Goal: Task Accomplishment & Management: Complete application form

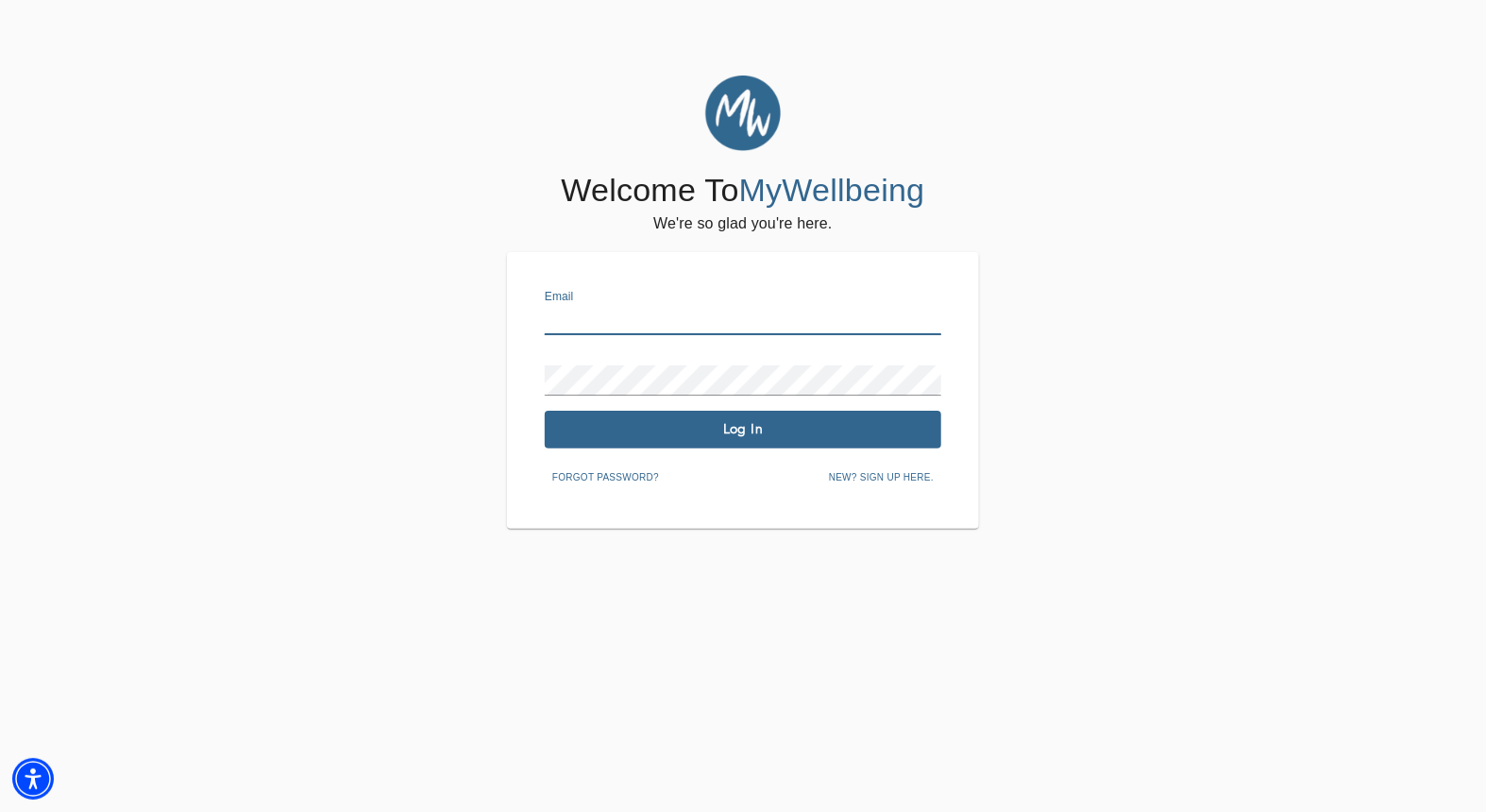
click at [659, 324] on input "text" at bounding box center [743, 321] width 397 height 31
click at [744, 319] on input "[EMAIL_ADDRESS][DOMAIN_NAME]" at bounding box center [743, 321] width 397 height 31
type input "b"
click at [744, 319] on input "text" at bounding box center [743, 321] width 397 height 31
type input "[EMAIL_ADDRESS][DOMAIN_NAME]"
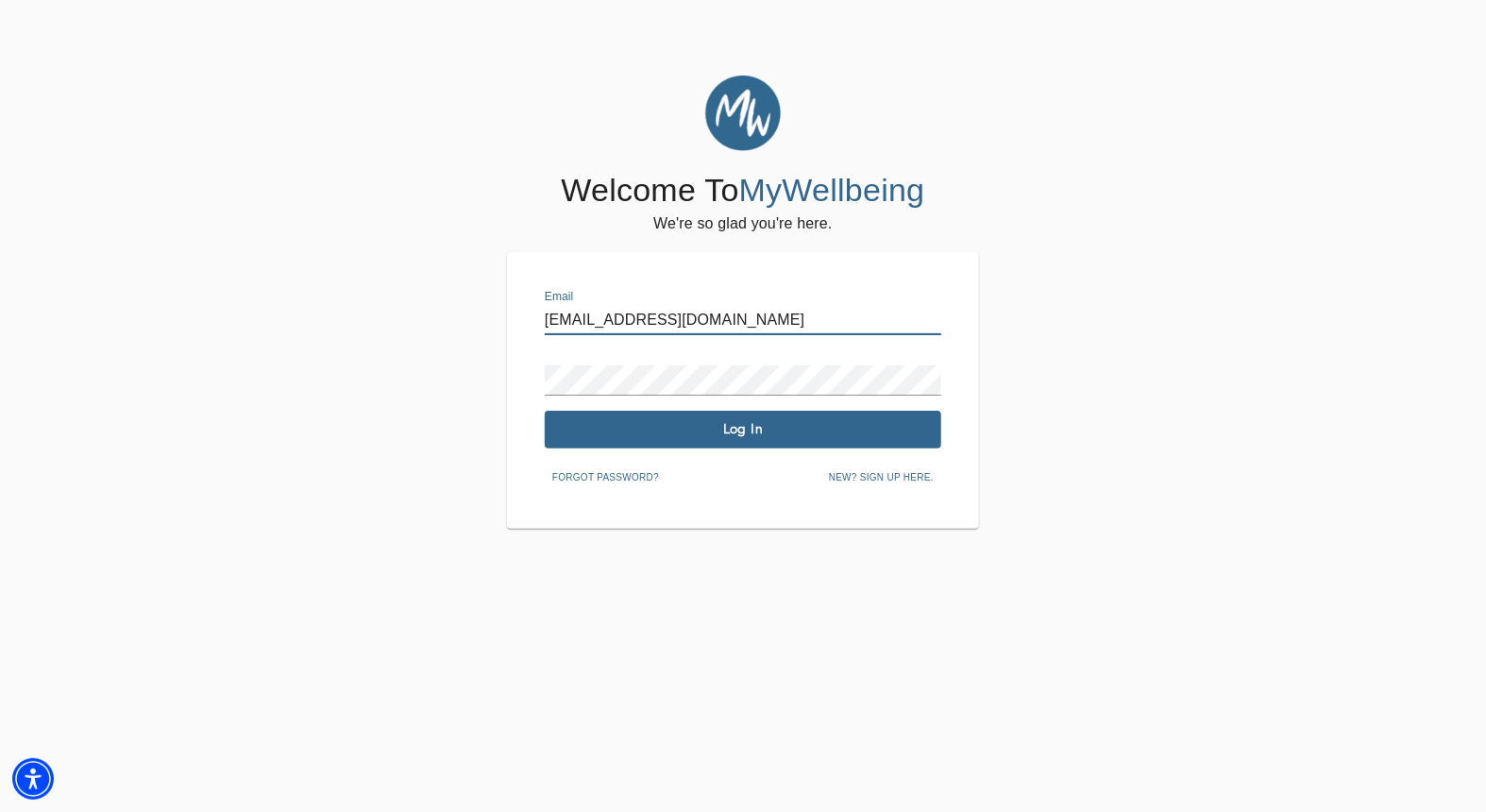
click at [867, 476] on span "New? Sign up here." at bounding box center [882, 478] width 105 height 17
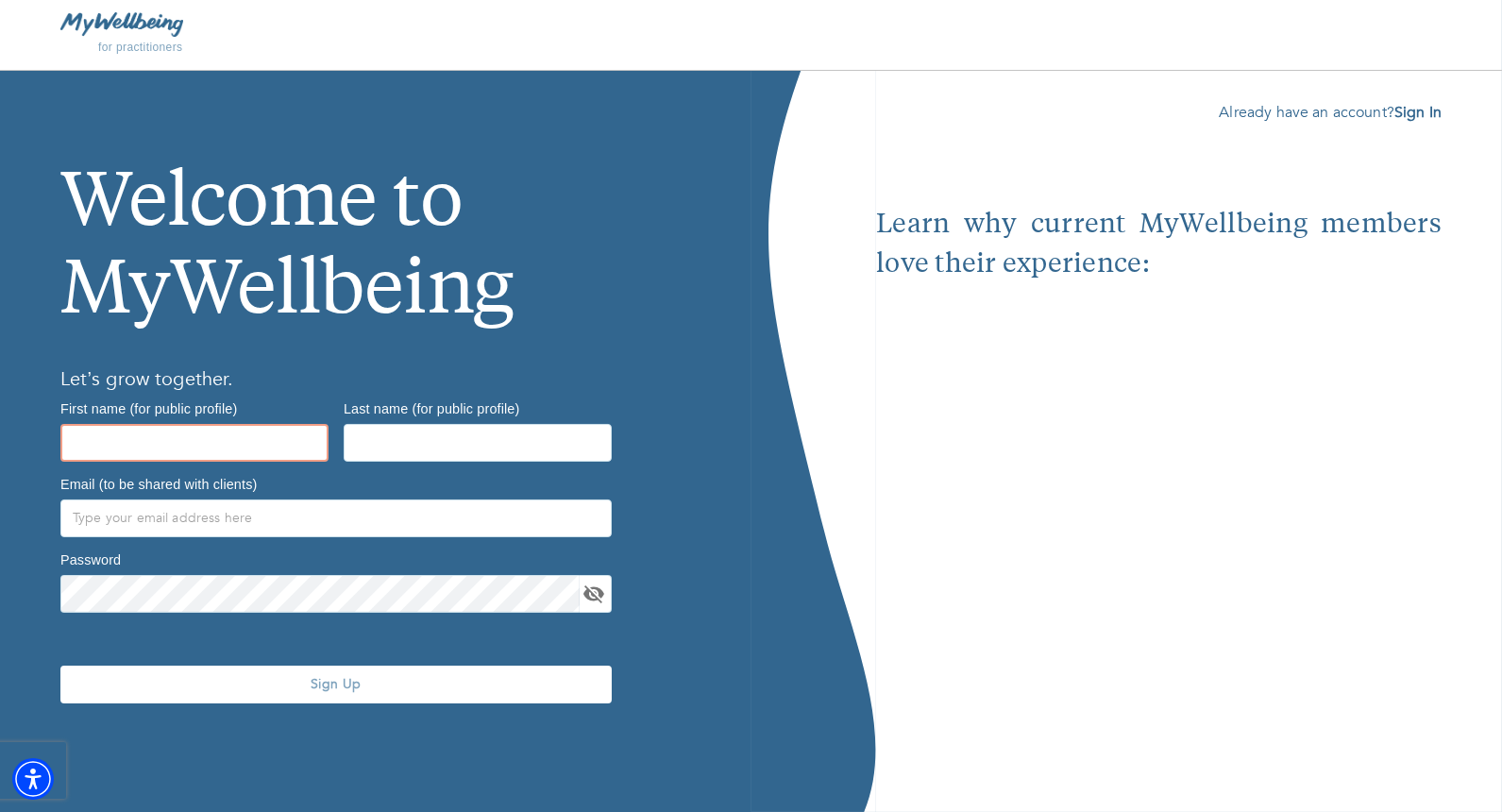
click at [152, 449] on input "text" at bounding box center [194, 443] width 268 height 38
type input "Kimberly"
type input "Cole"
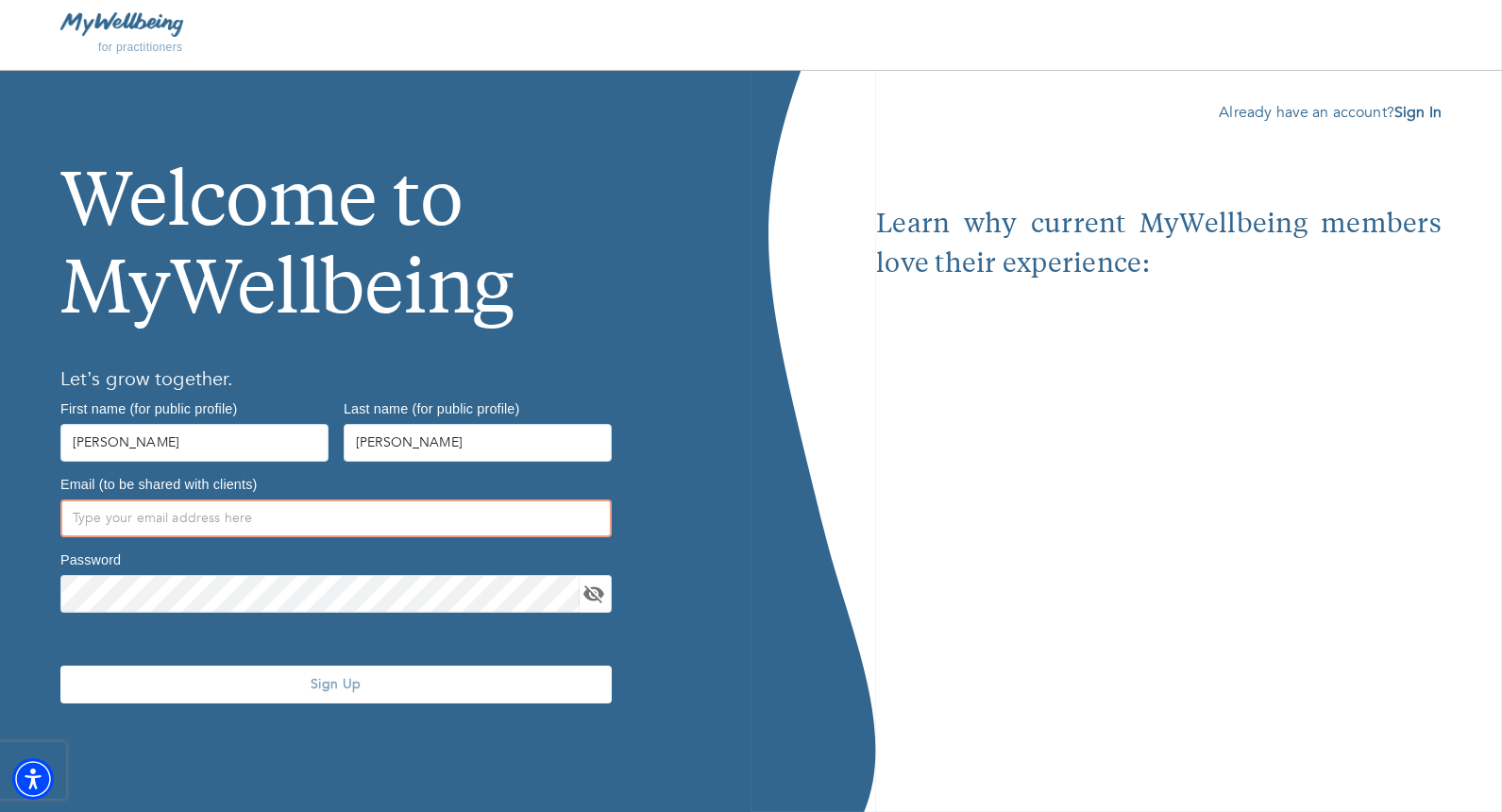
type input "[EMAIL_ADDRESS][DOMAIN_NAME]"
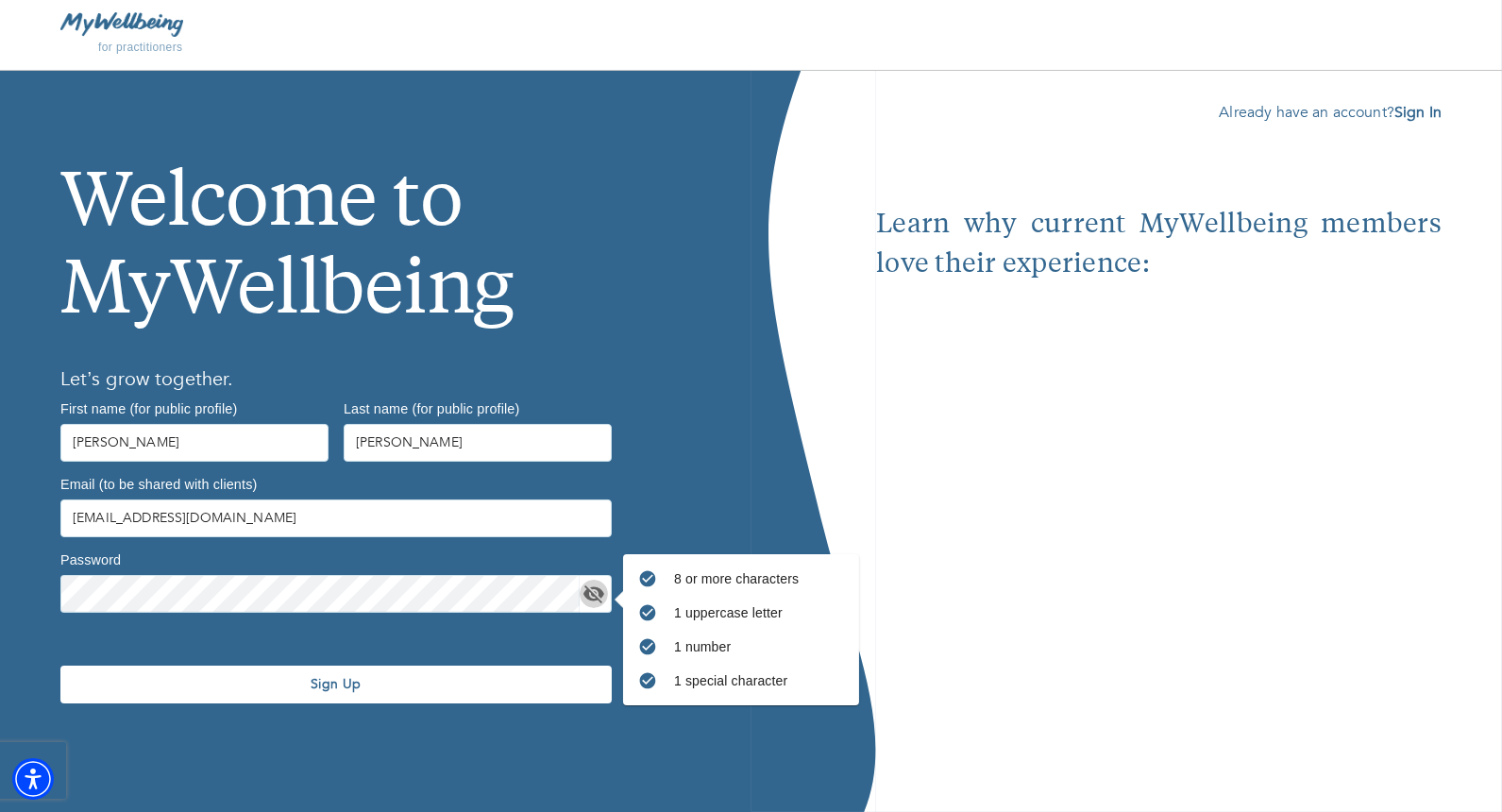
click at [95, 685] on span "Sign Up" at bounding box center [336, 683] width 536 height 18
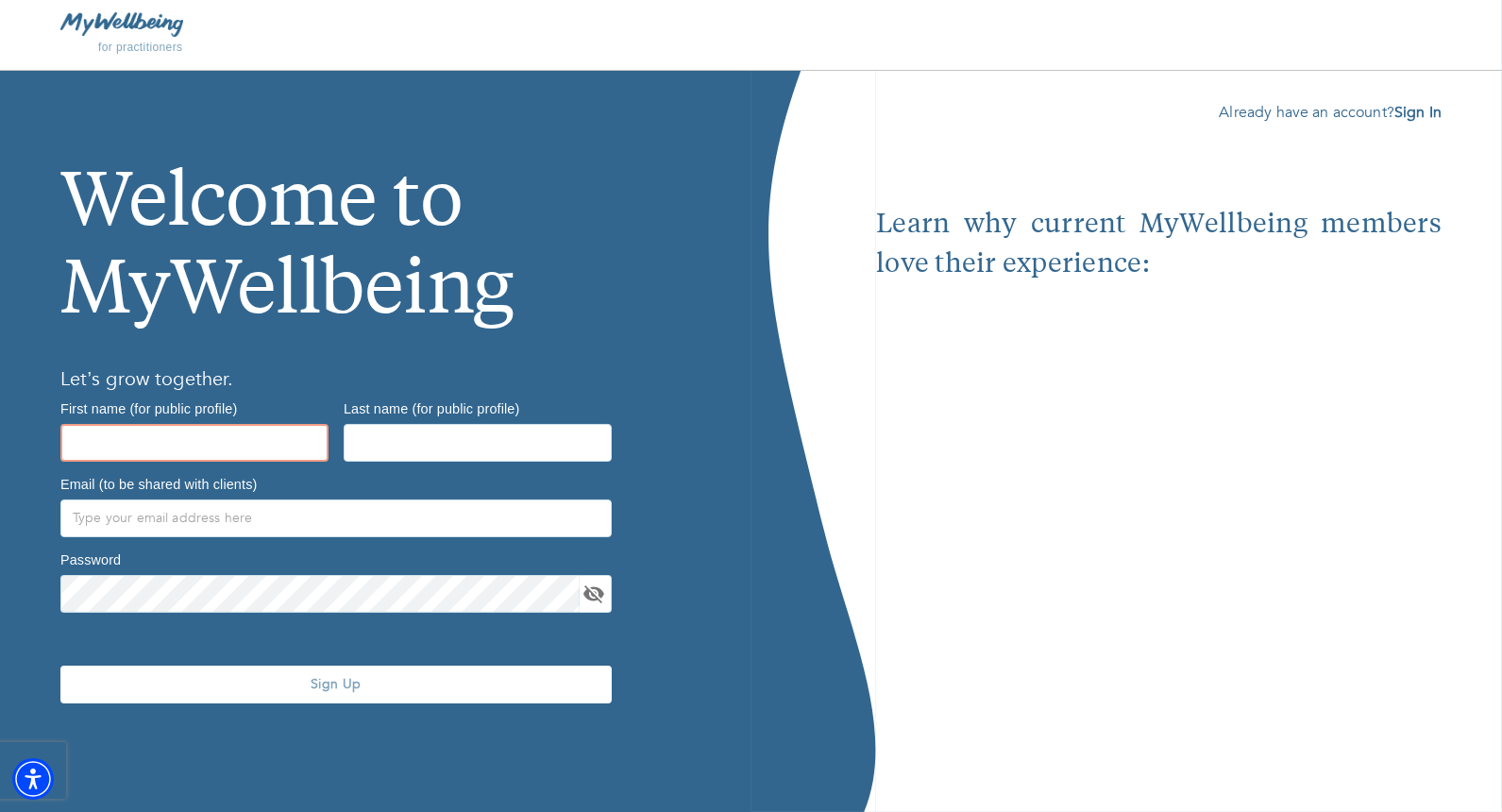
click at [121, 445] on input "text" at bounding box center [194, 443] width 268 height 38
type input "Kimberly"
type input "Cole"
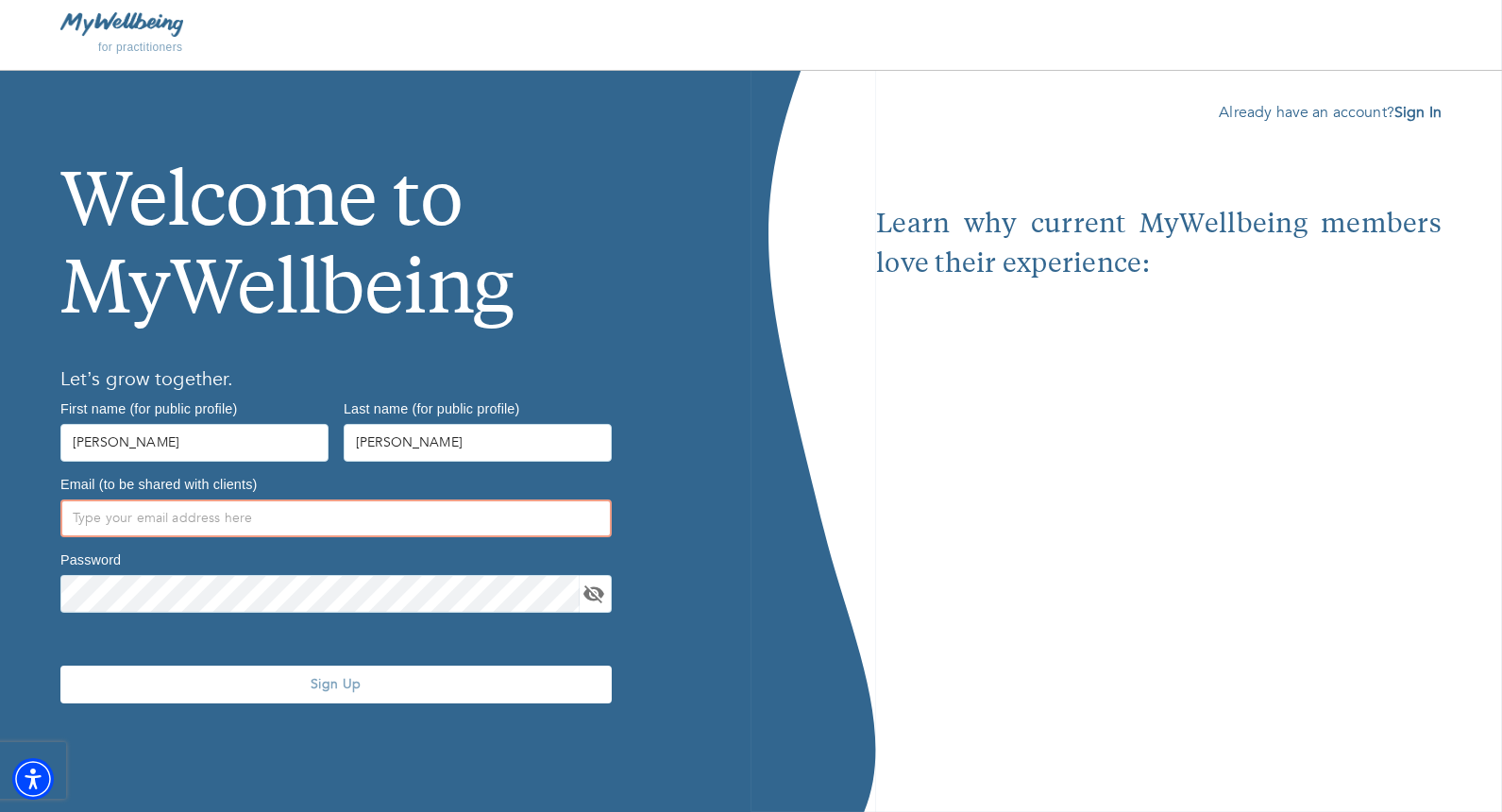
type input "[EMAIL_ADDRESS][DOMAIN_NAME]"
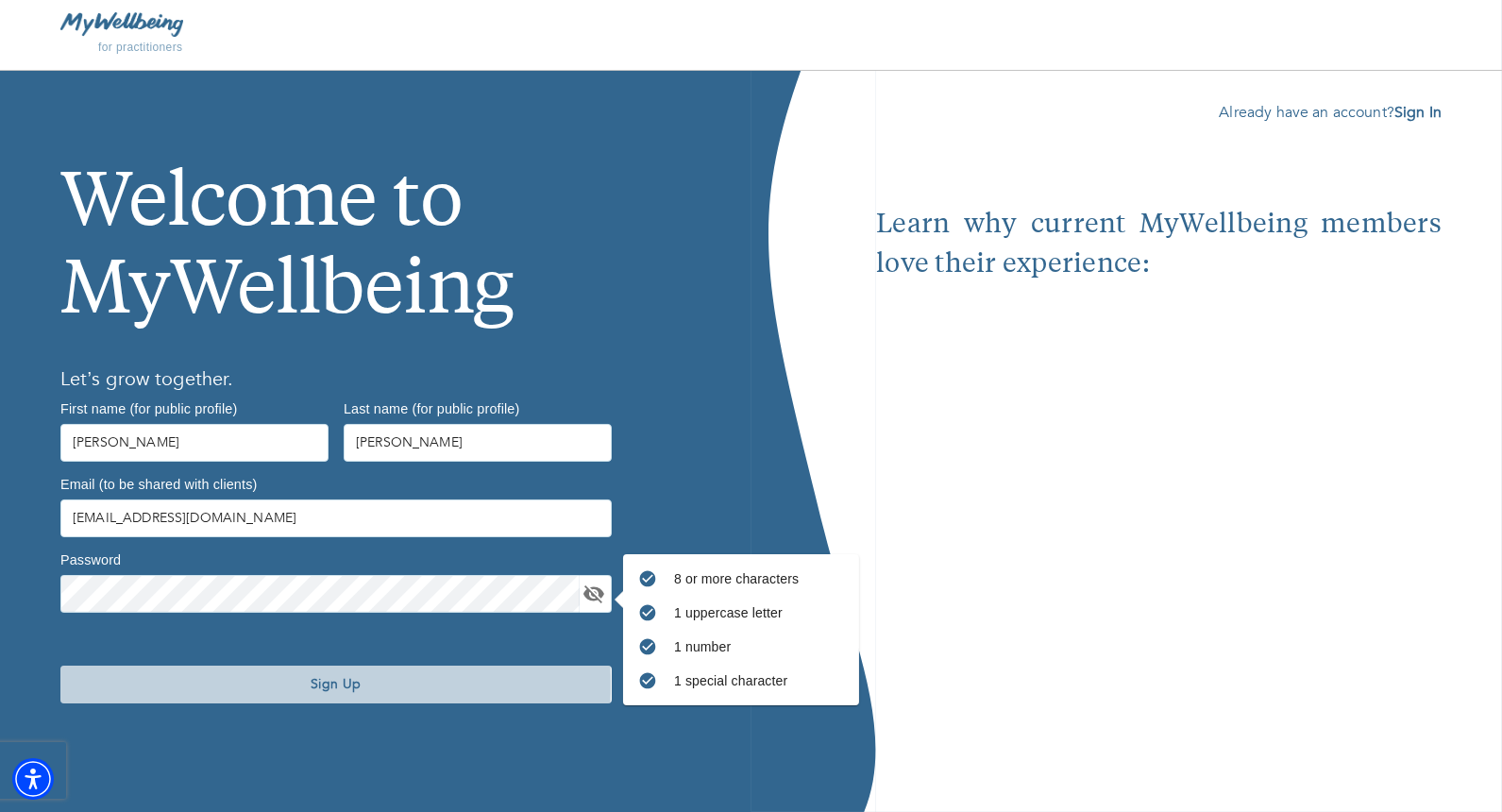
click at [101, 685] on span "Sign Up" at bounding box center [336, 683] width 536 height 18
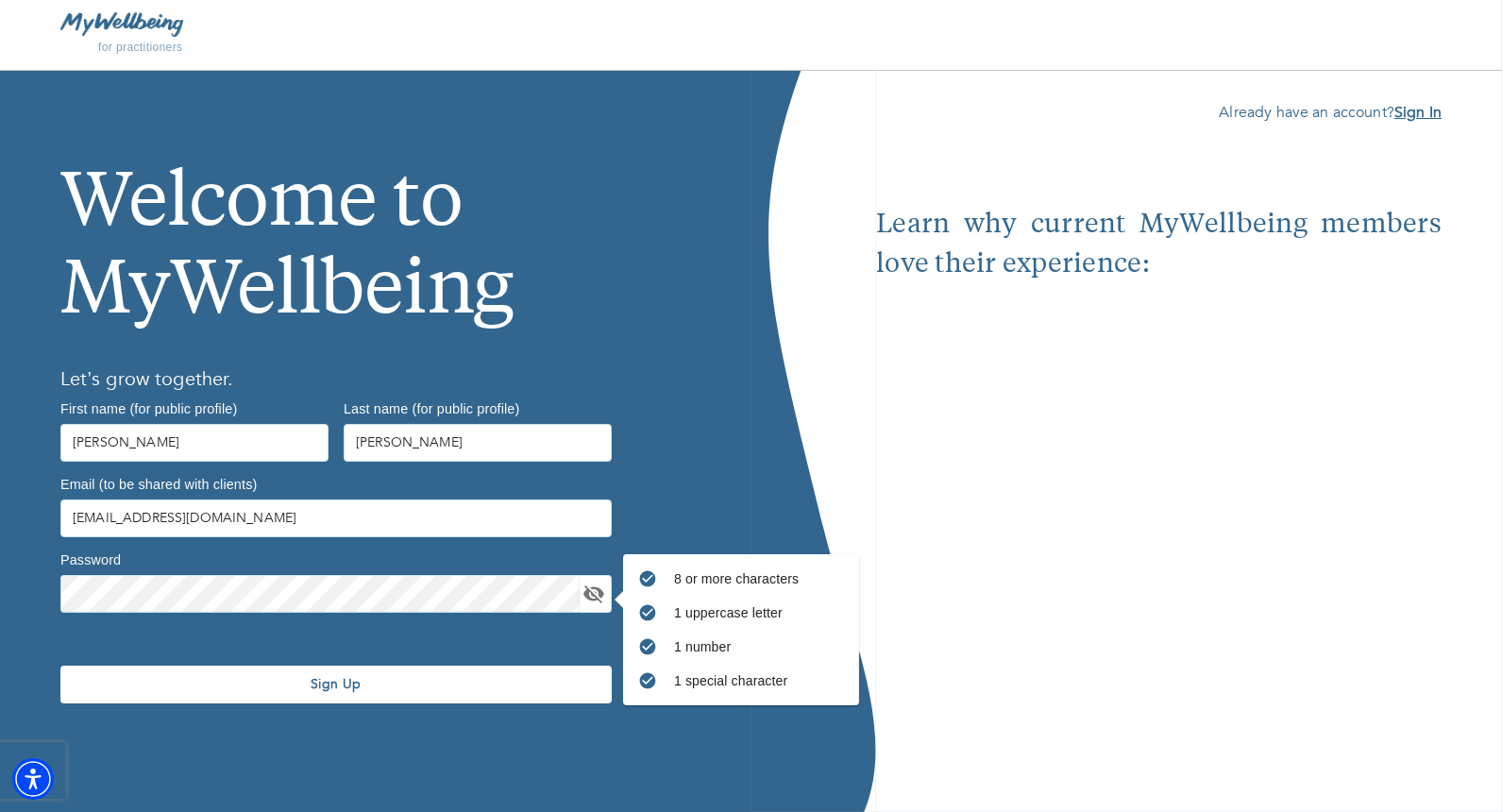
click at [1413, 106] on b "Sign In" at bounding box center [1417, 113] width 47 height 21
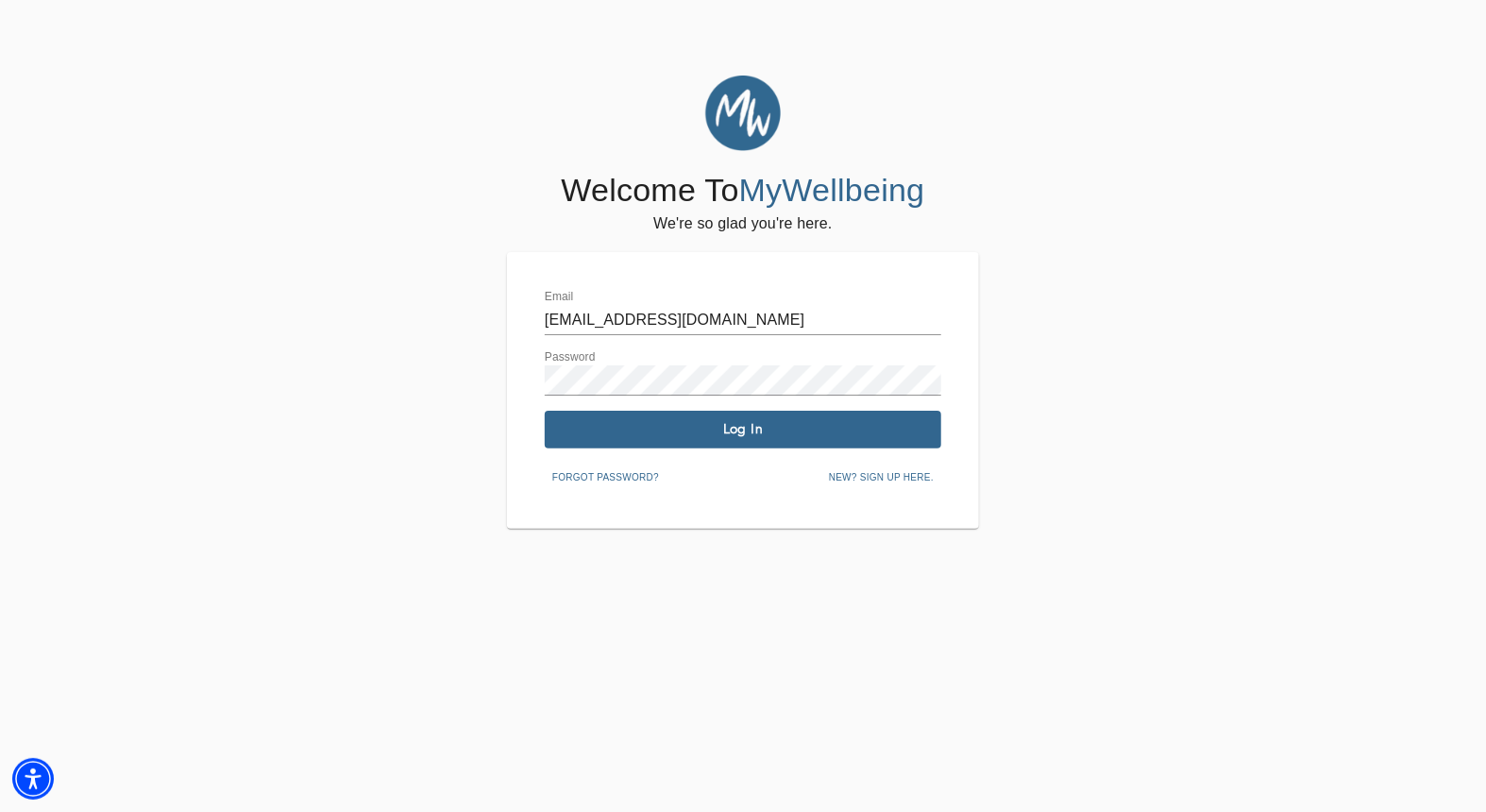
click at [718, 426] on span "Log In" at bounding box center [743, 428] width 382 height 18
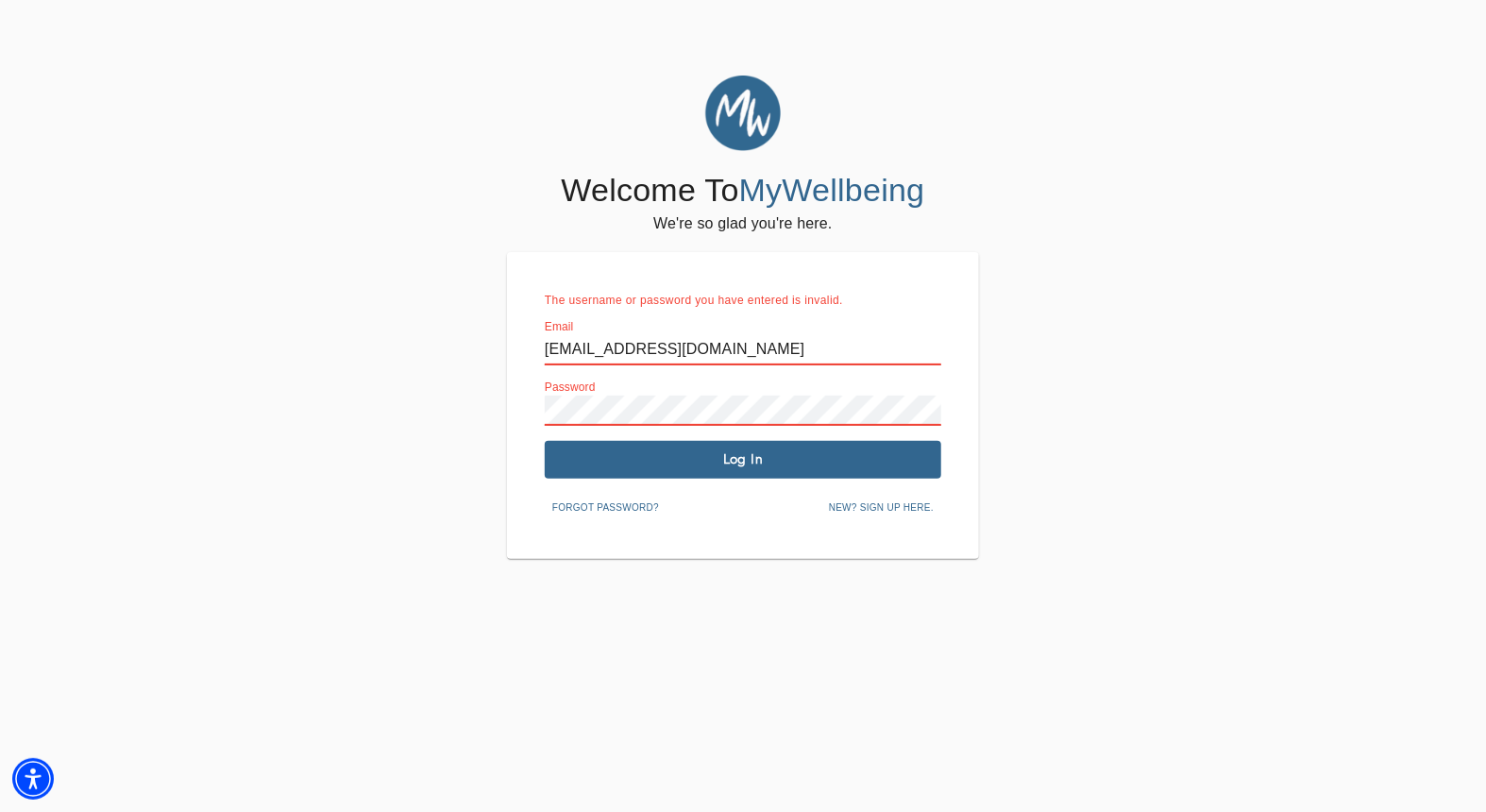
click at [475, 407] on div "Welcome To MyWellbeing We're so glad you're here. The username or password you …" at bounding box center [743, 317] width 1476 height 484
click at [1239, 359] on div "Welcome To MyWellbeing We're so glad you're here. The username or password you …" at bounding box center [743, 317] width 1476 height 484
click at [779, 457] on span "Log In" at bounding box center [743, 459] width 382 height 18
click at [750, 456] on span "Log In" at bounding box center [743, 459] width 382 height 18
click at [608, 502] on span "Forgot password?" at bounding box center [606, 508] width 107 height 17
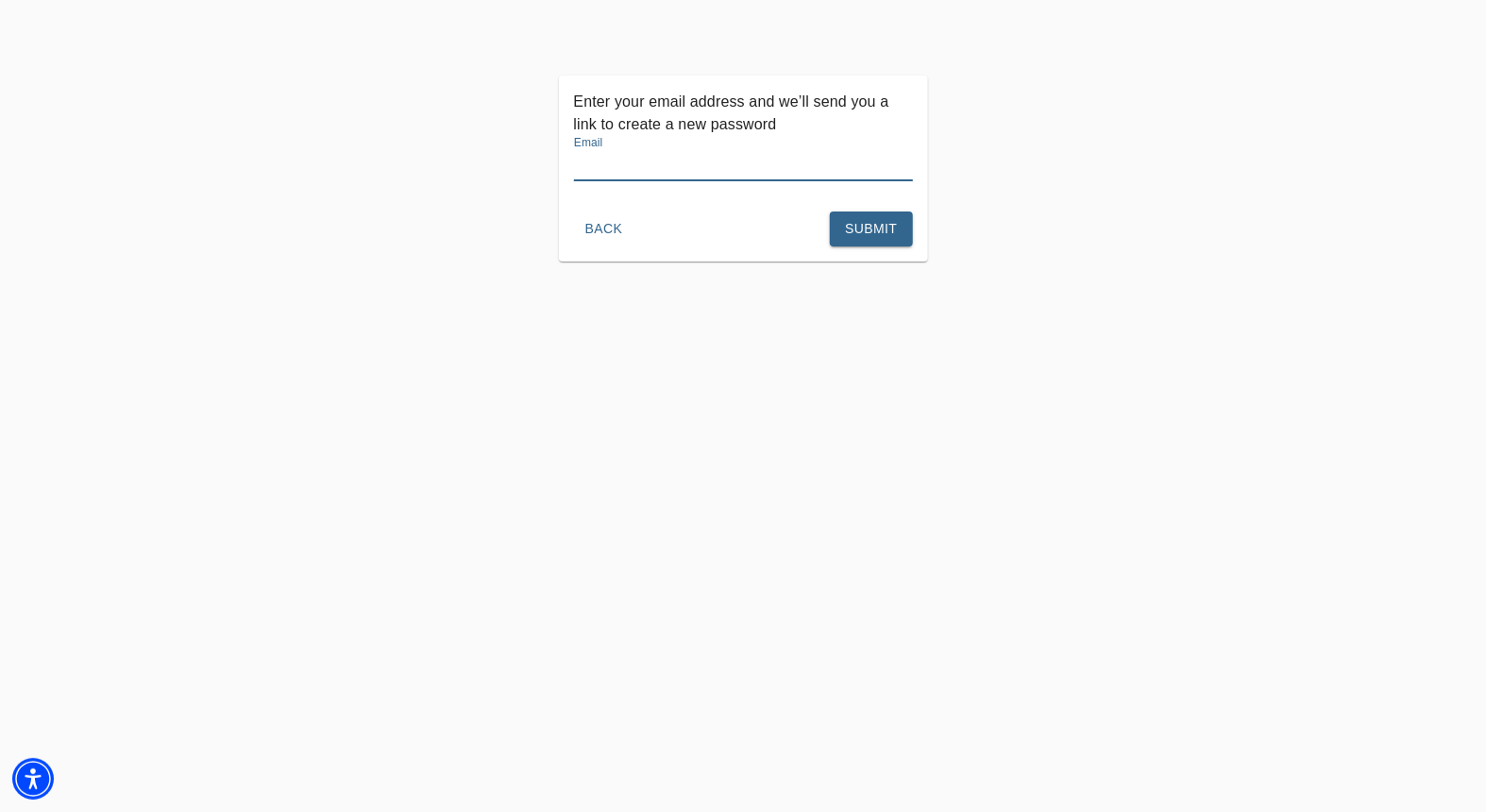
click at [648, 170] on input "text" at bounding box center [743, 166] width 339 height 31
type input "[EMAIL_ADDRESS][DOMAIN_NAME]"
click at [871, 227] on span "Submit" at bounding box center [871, 229] width 52 height 24
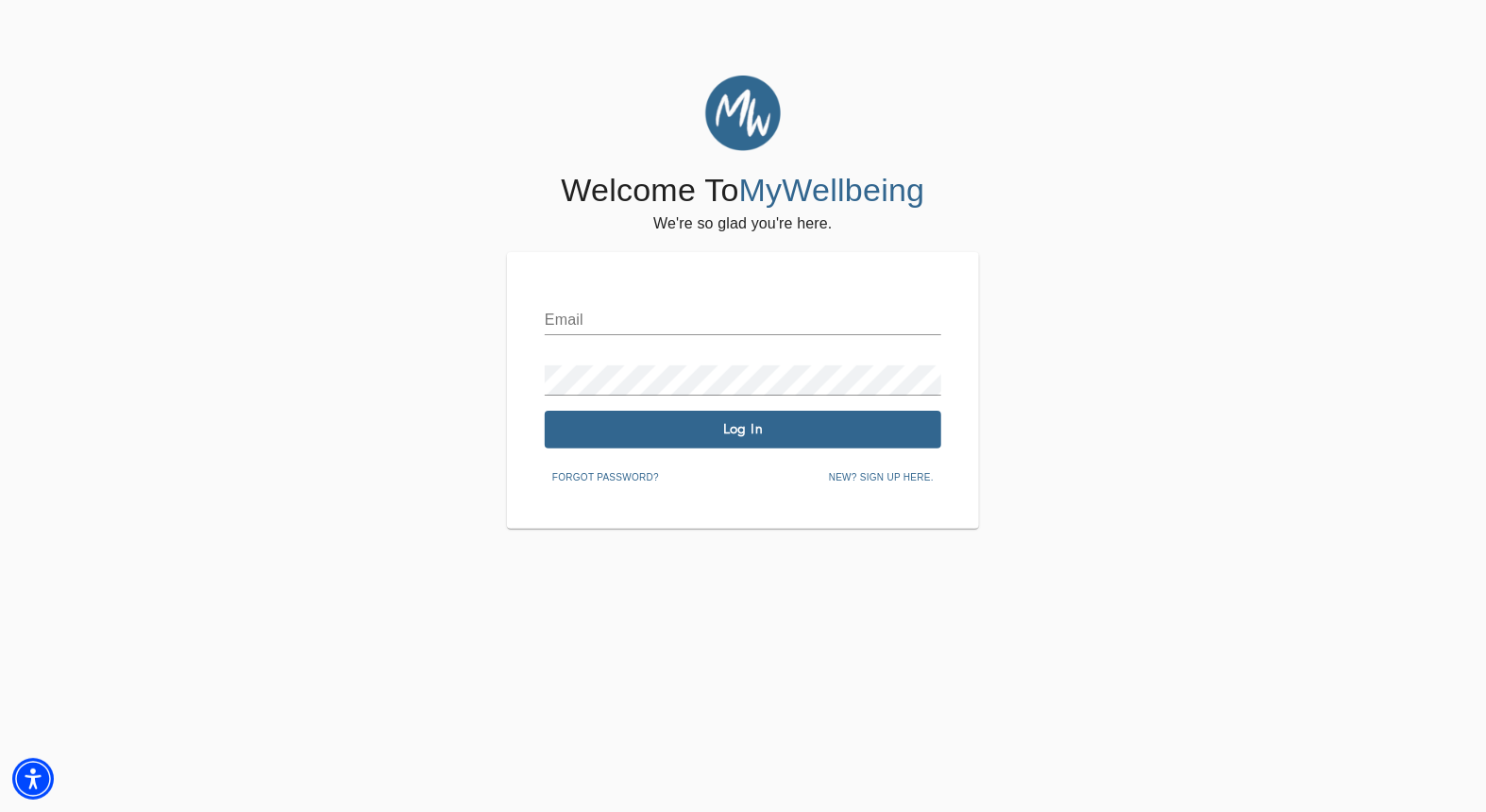
type input "[EMAIL_ADDRESS][DOMAIN_NAME]"
click at [496, 384] on div "Welcome To MyWellbeing We're so glad you're here. Email kimmille10@gmail.com Pa…" at bounding box center [743, 302] width 1476 height 453
click at [461, 322] on div "Welcome To MyWellbeing We're so glad you're here. Email kimmille10@gmail.com Pa…" at bounding box center [743, 302] width 1476 height 453
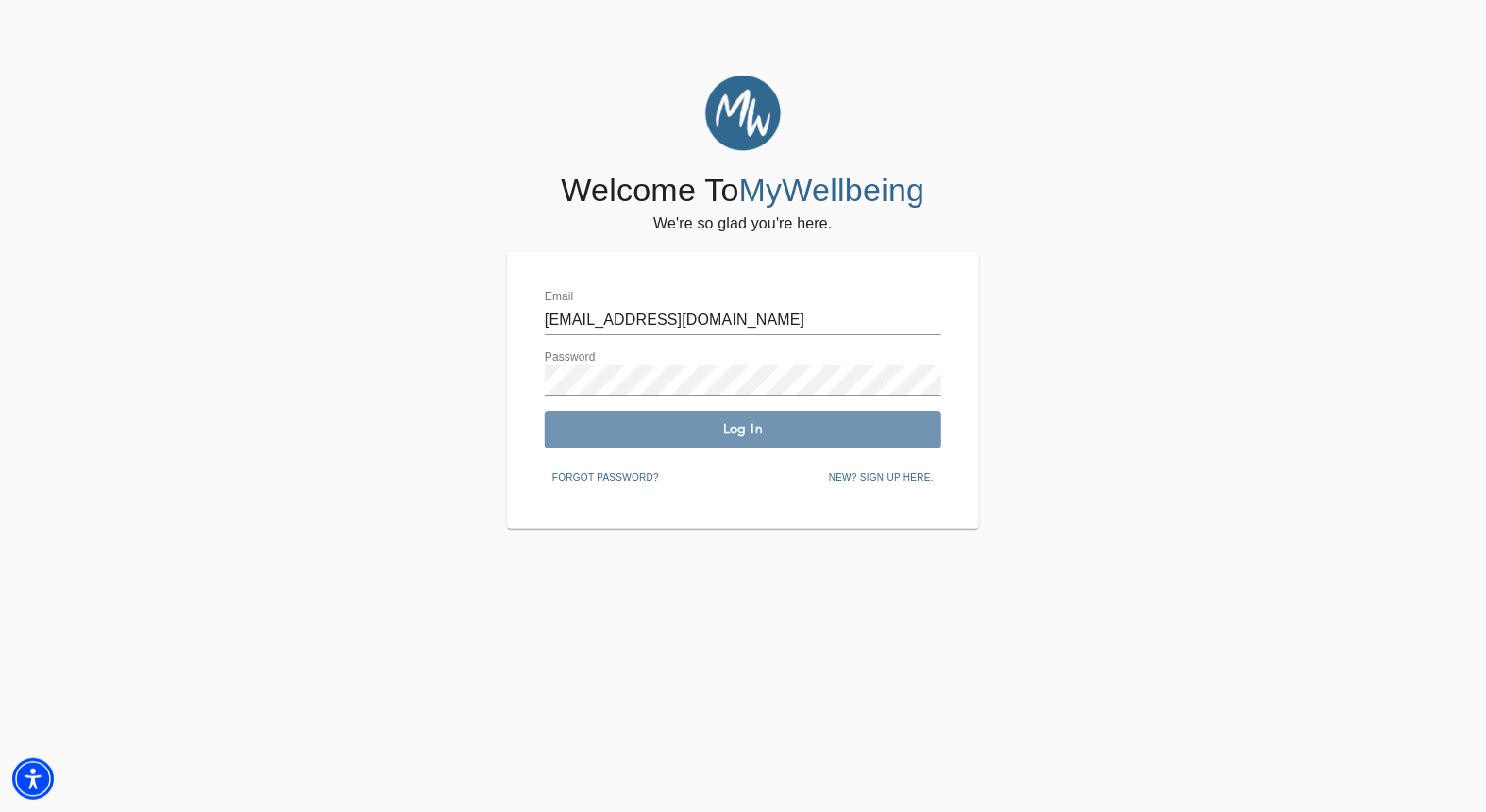
click at [734, 432] on span "Log In" at bounding box center [743, 428] width 382 height 18
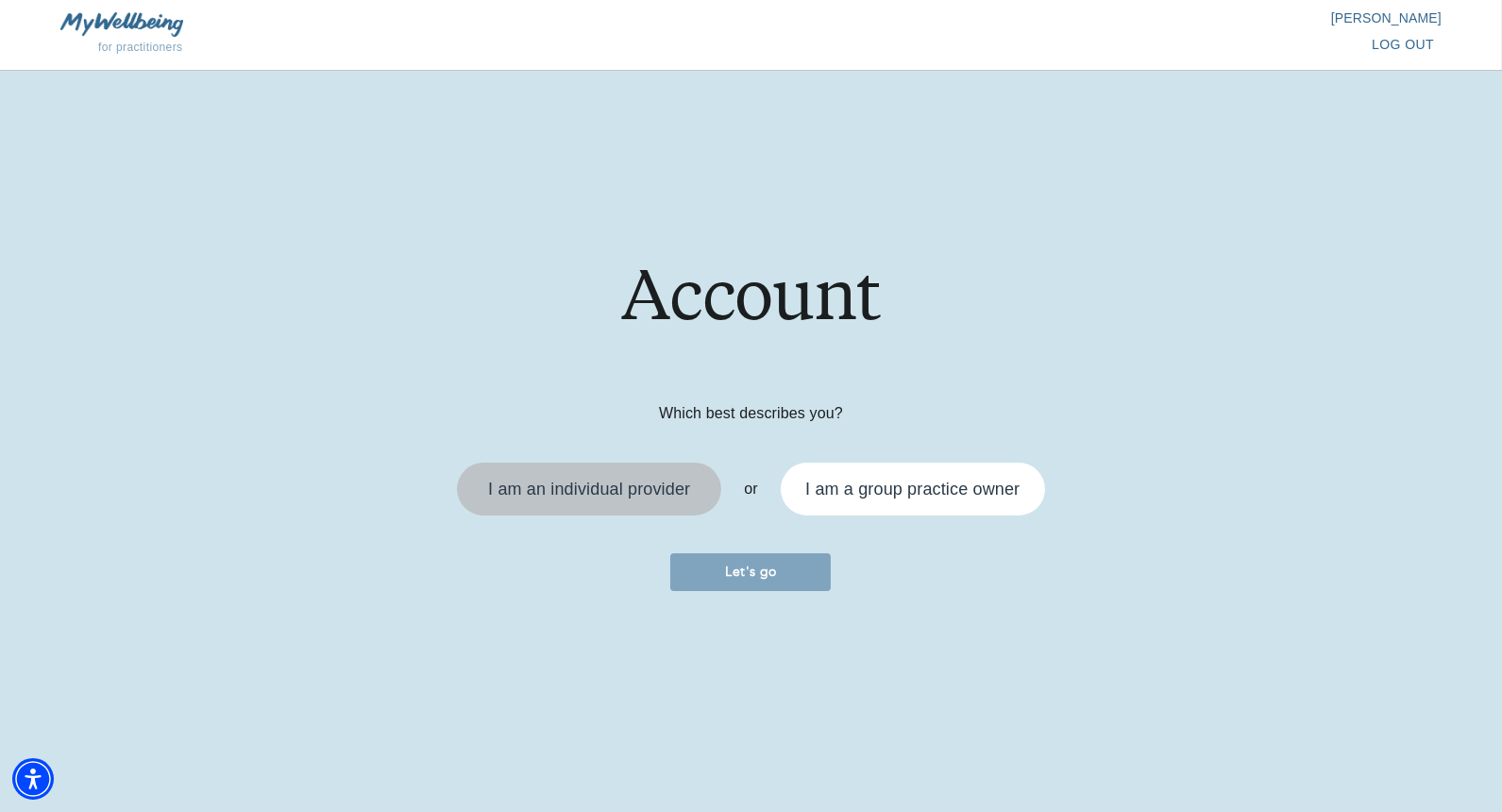
click at [580, 488] on div "I am an individual provider" at bounding box center [590, 489] width 202 height 17
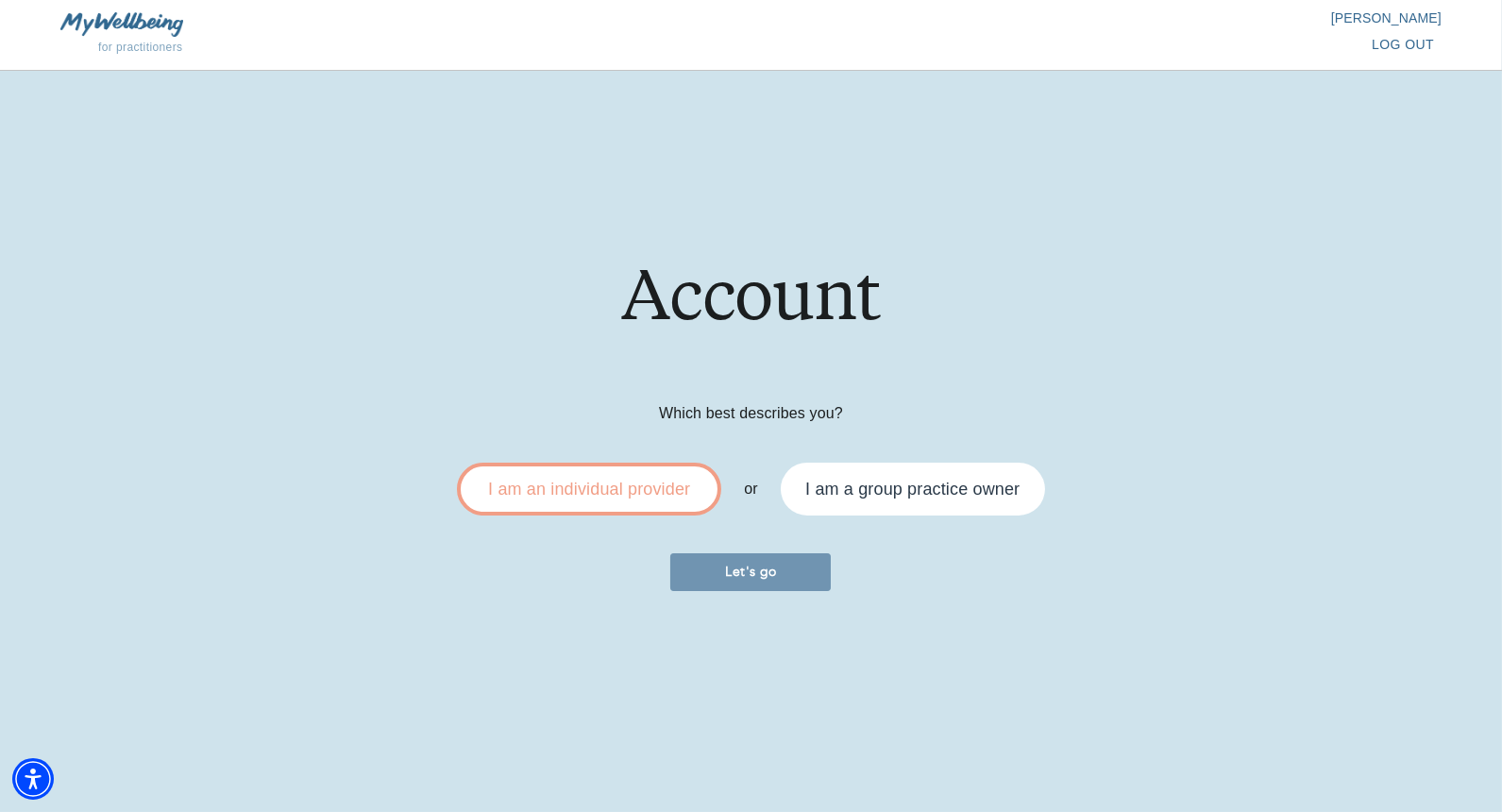
click at [759, 572] on span "Let's go" at bounding box center [750, 572] width 145 height 18
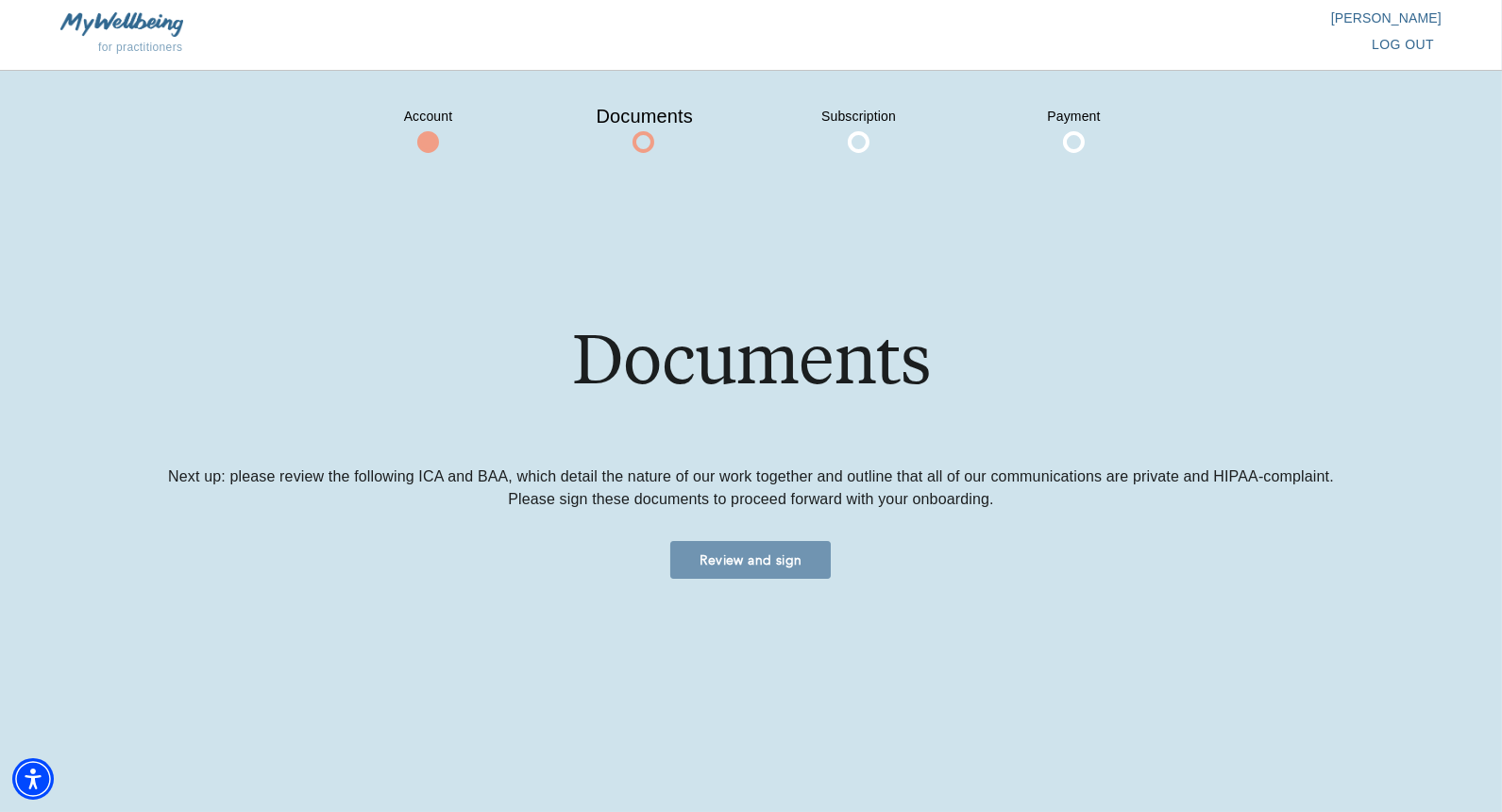
click at [742, 555] on span "Review and sign" at bounding box center [750, 560] width 145 height 18
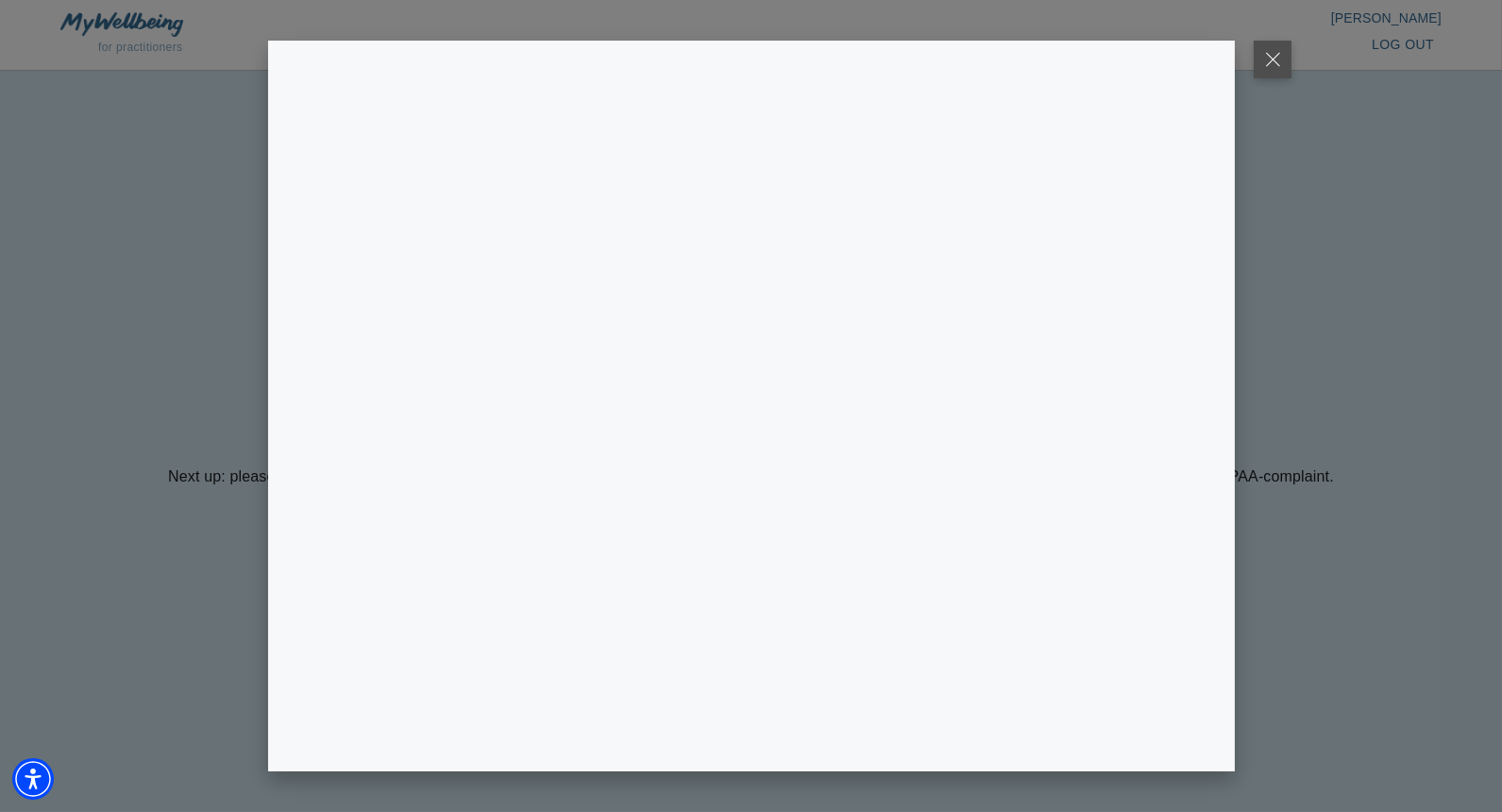
click at [1281, 56] on button at bounding box center [1273, 60] width 38 height 38
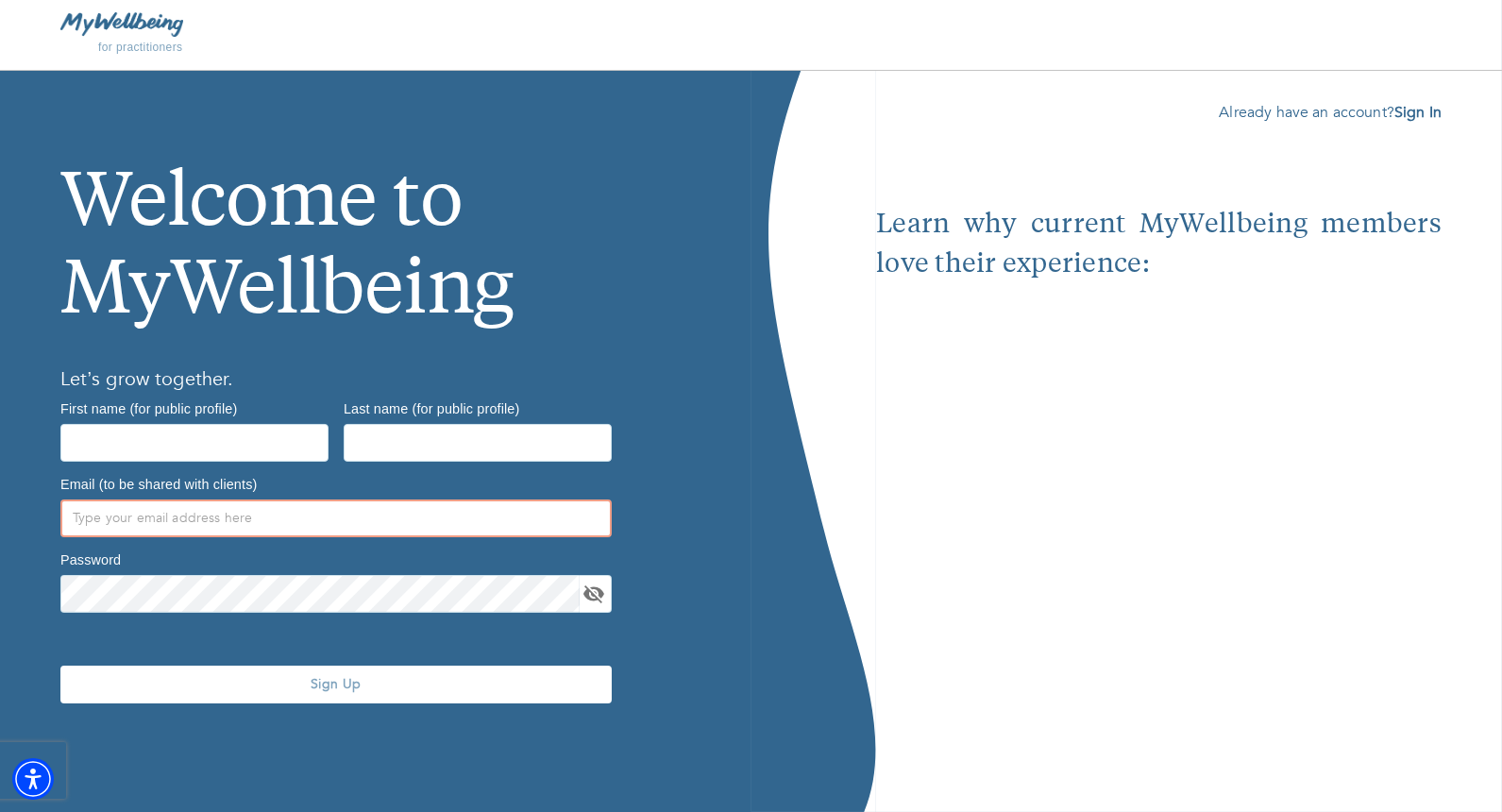
type input "[EMAIL_ADDRESS][DOMAIN_NAME]"
